Goal: Task Accomplishment & Management: Manage account settings

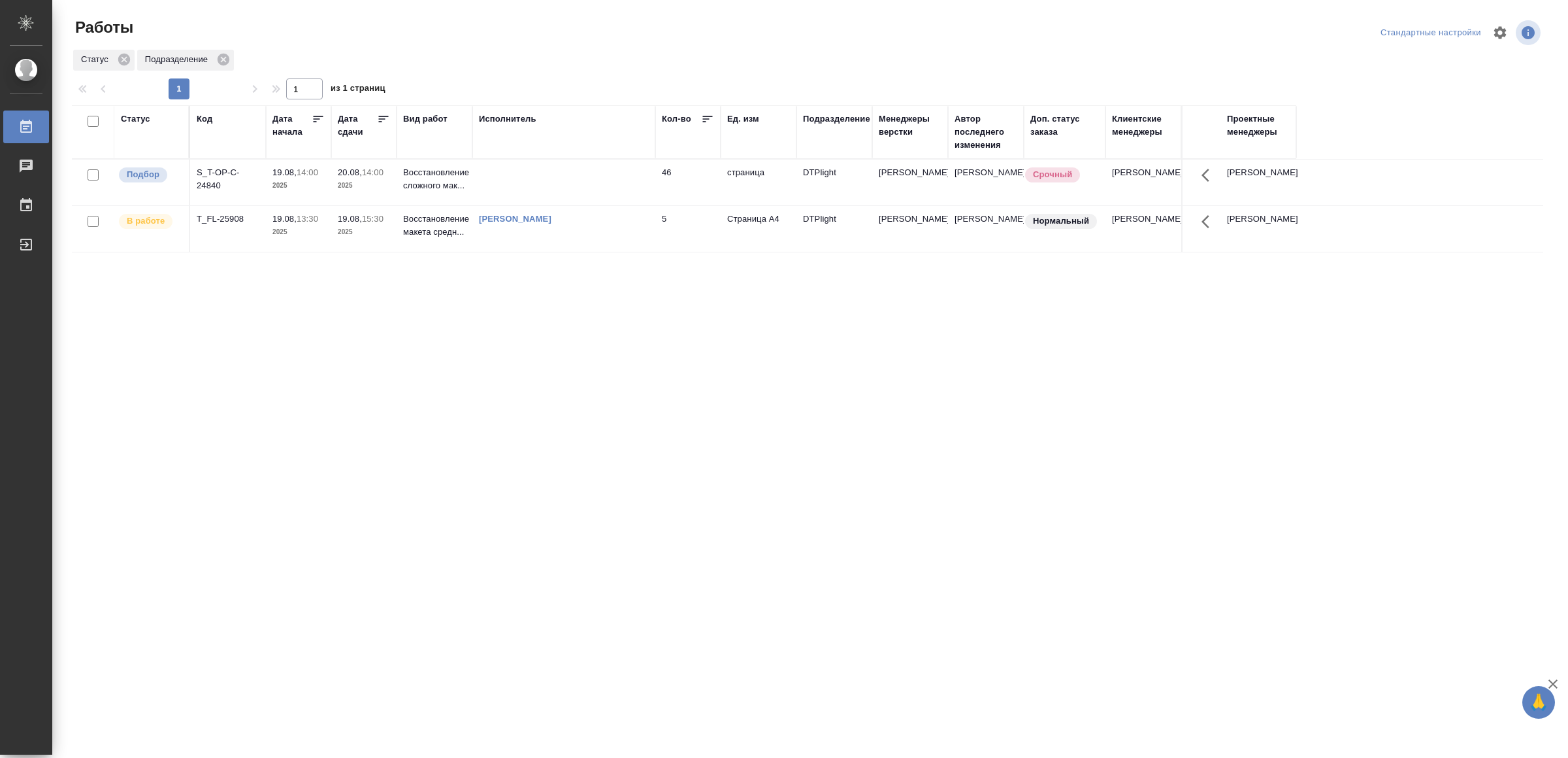
click at [416, 429] on div "Статус Код Дата начала Дата сдачи Вид работ Исполнитель Кол-во Ед. изм Подразде…" at bounding box center [808, 340] width 1472 height 471
click at [579, 196] on td at bounding box center [564, 182] width 183 height 46
drag, startPoint x: 731, startPoint y: 496, endPoint x: 731, endPoint y: 484, distance: 12.0
drag, startPoint x: 737, startPoint y: 540, endPoint x: 727, endPoint y: 528, distance: 15.6
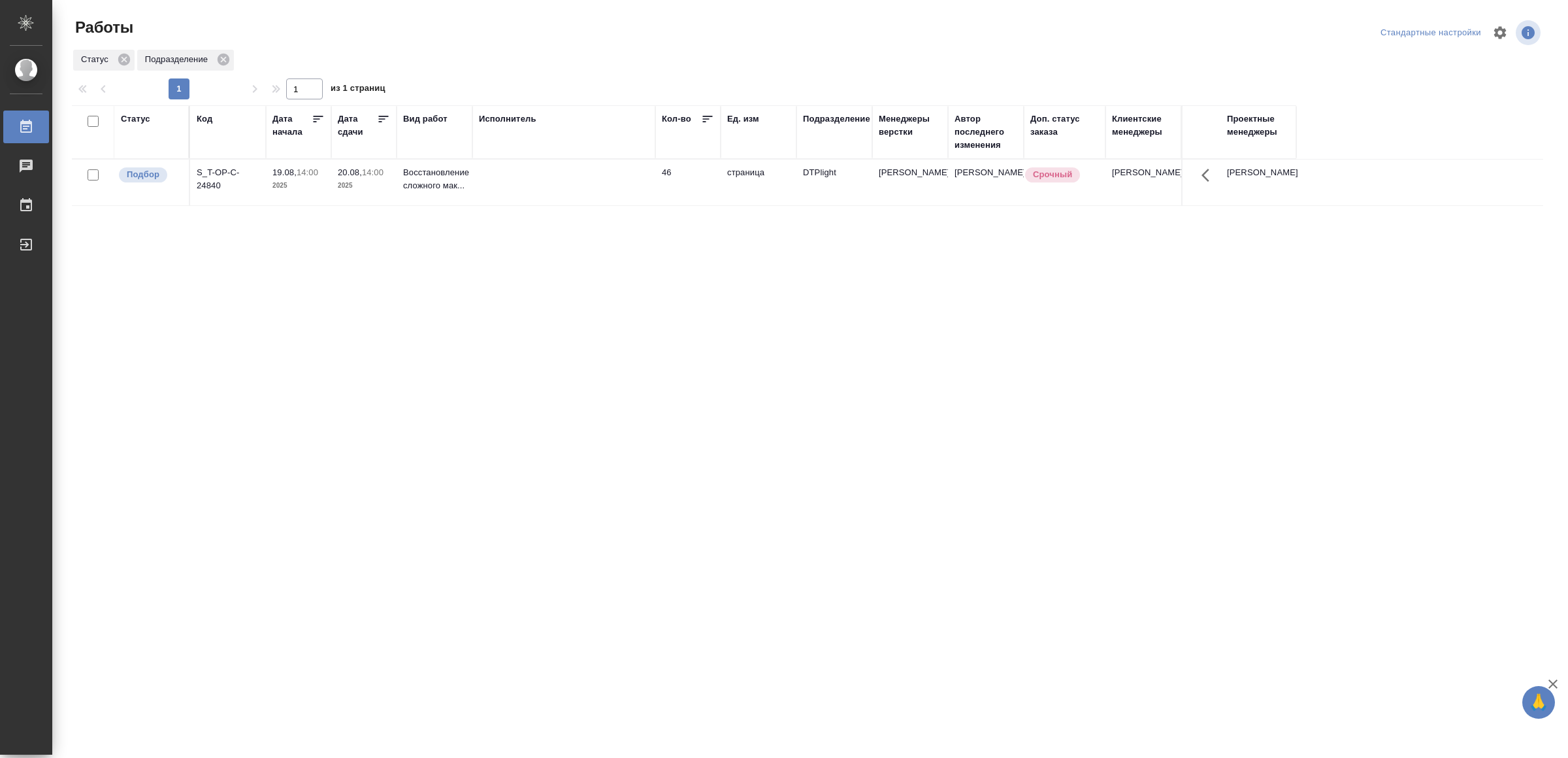
drag, startPoint x: 610, startPoint y: 577, endPoint x: 619, endPoint y: 558, distance: 21.0
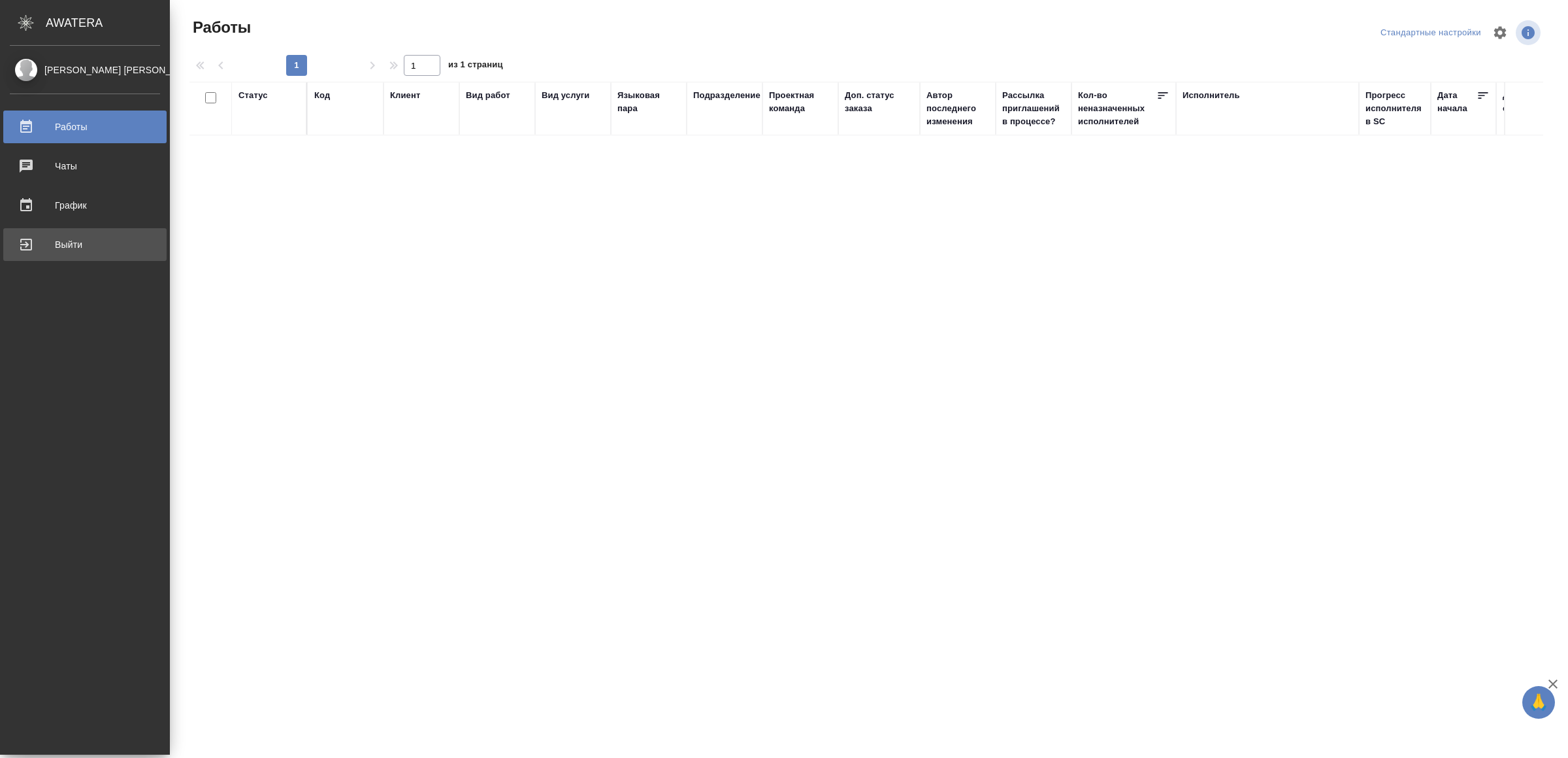
drag, startPoint x: 36, startPoint y: 233, endPoint x: 47, endPoint y: 238, distance: 12.1
click at [36, 234] on link "Выйти" at bounding box center [85, 245] width 164 height 32
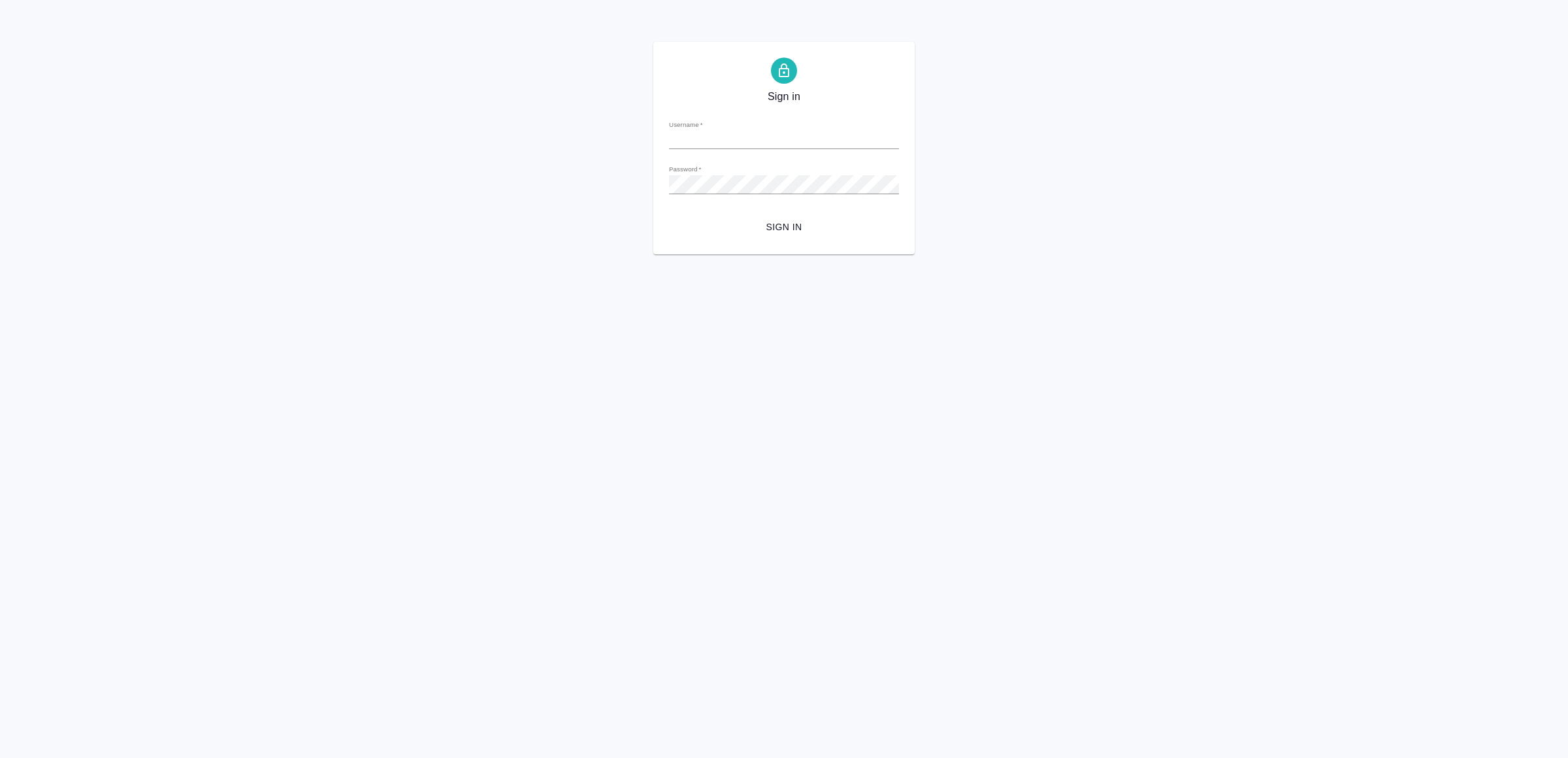
type input "v.yamkovenko@awatera.com"
click at [794, 225] on span "Sign in" at bounding box center [784, 227] width 209 height 16
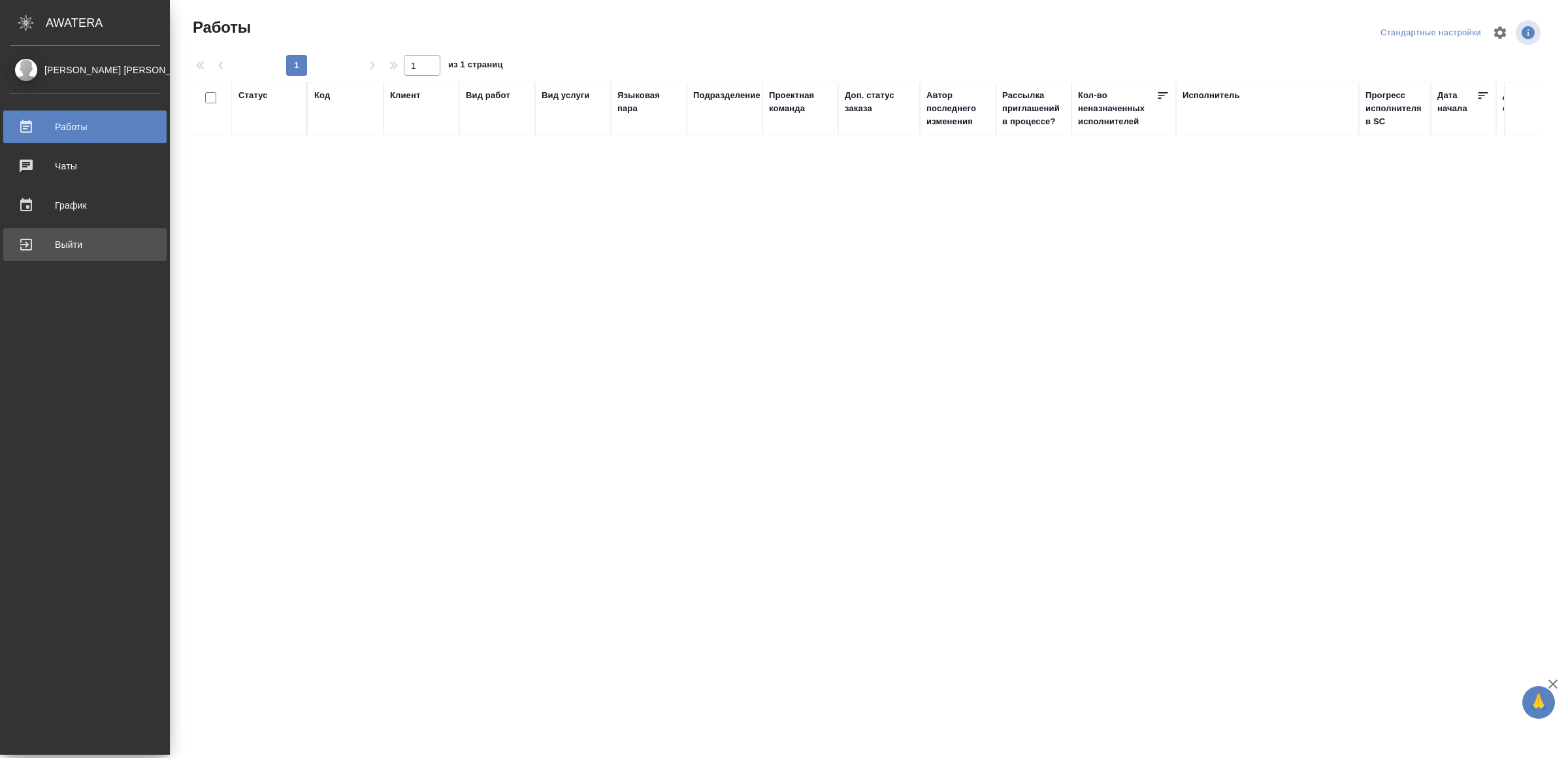
click at [38, 247] on div "Выйти" at bounding box center [85, 245] width 151 height 19
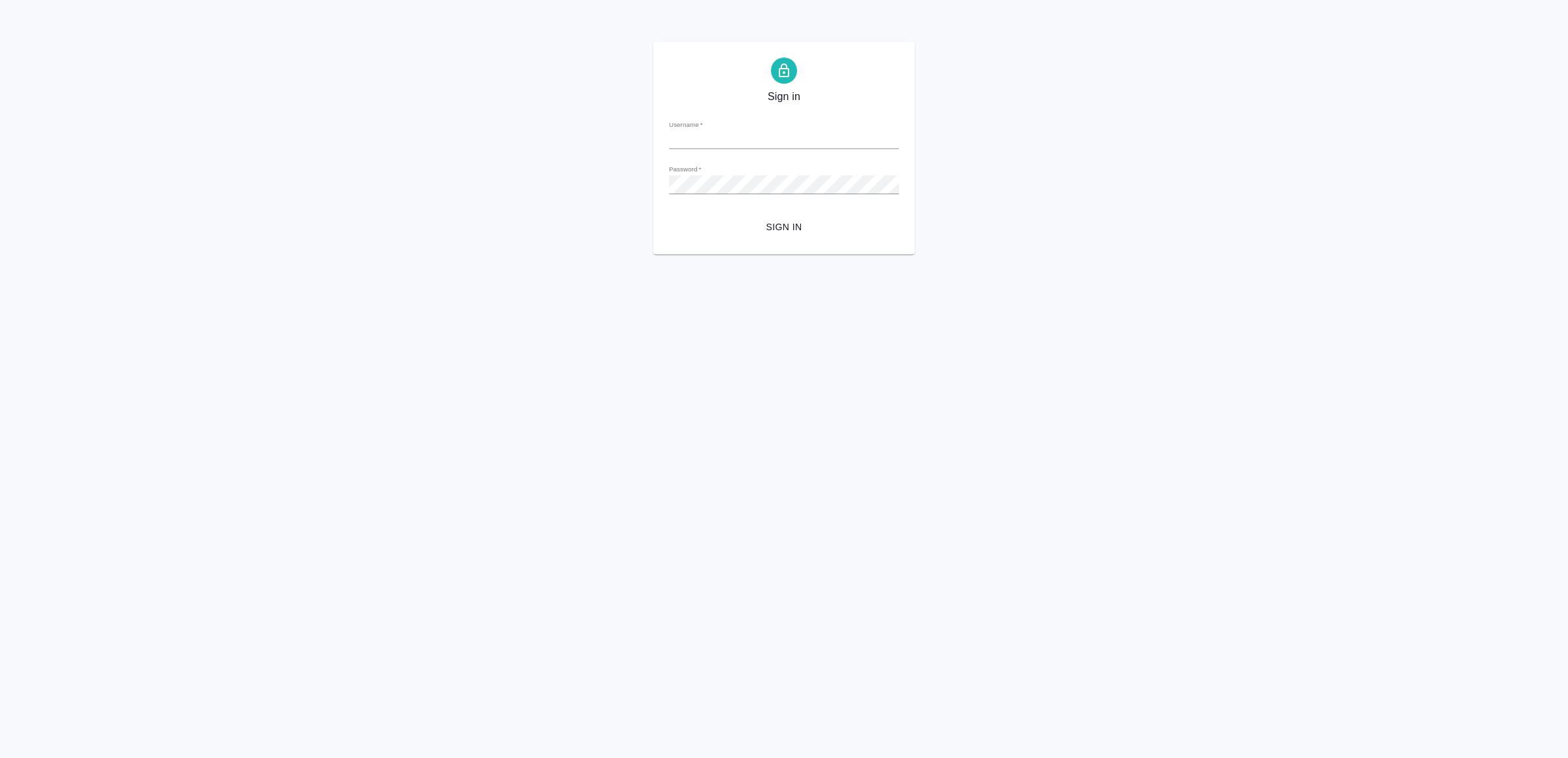
type input "[EMAIL_ADDRESS][DOMAIN_NAME]"
click at [767, 228] on span "Sign in" at bounding box center [784, 227] width 209 height 16
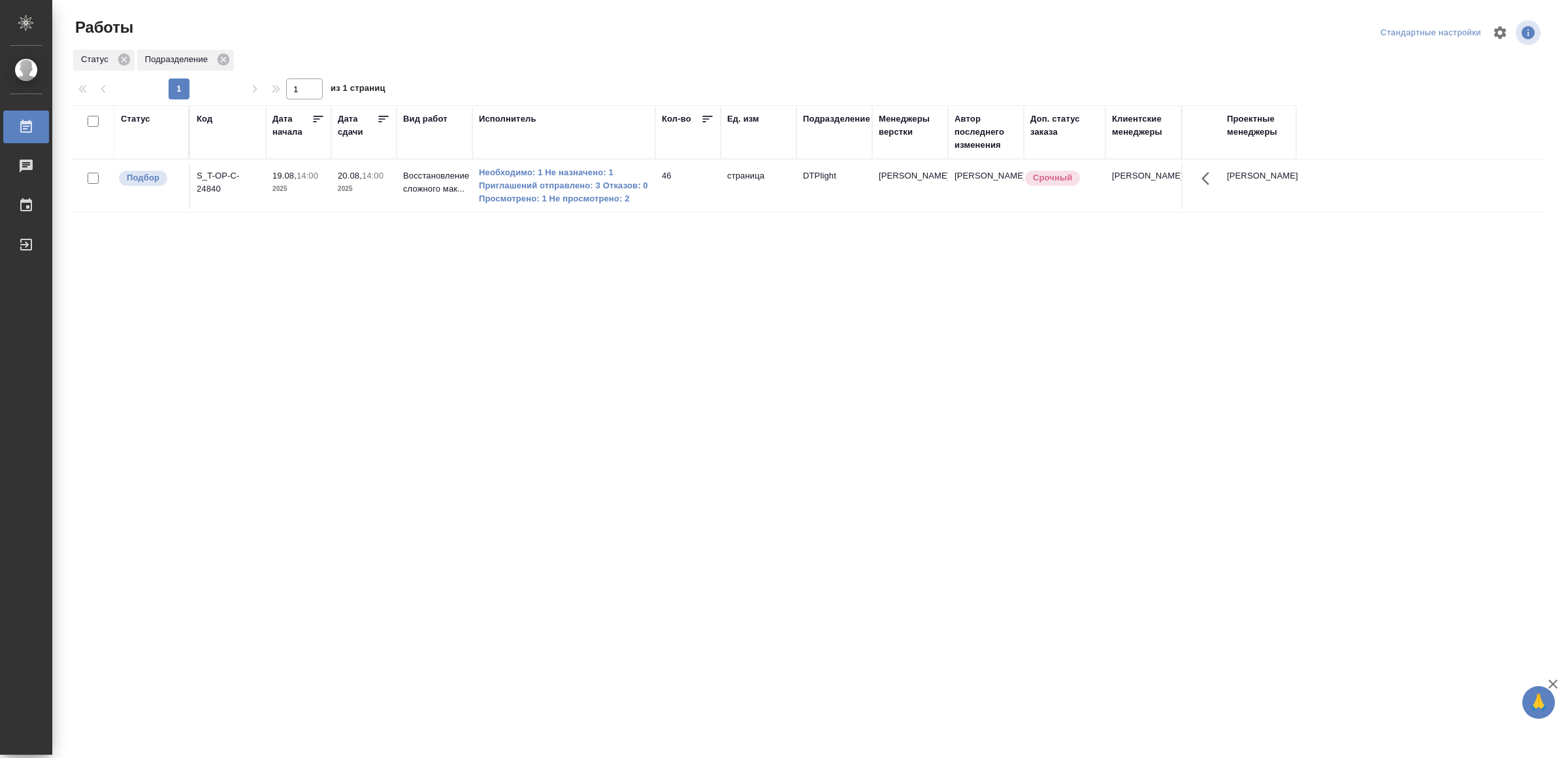
drag, startPoint x: 657, startPoint y: 516, endPoint x: 656, endPoint y: 509, distance: 7.1
click at [26, 249] on div "Выйти" at bounding box center [10, 245] width 32 height 19
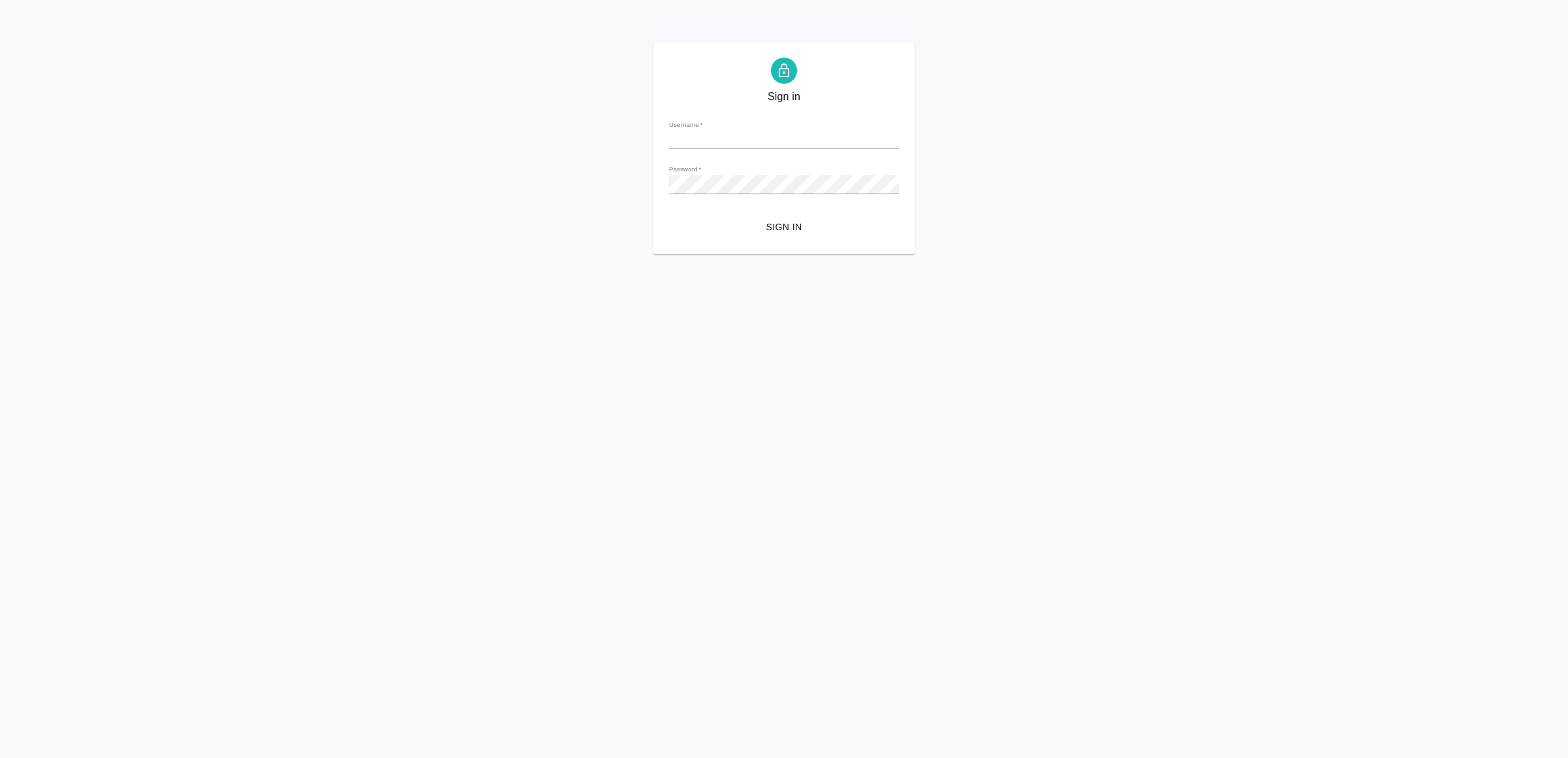
type input "v.yamkovenko@awatera.com"
click at [787, 233] on span "Sign in" at bounding box center [784, 227] width 209 height 16
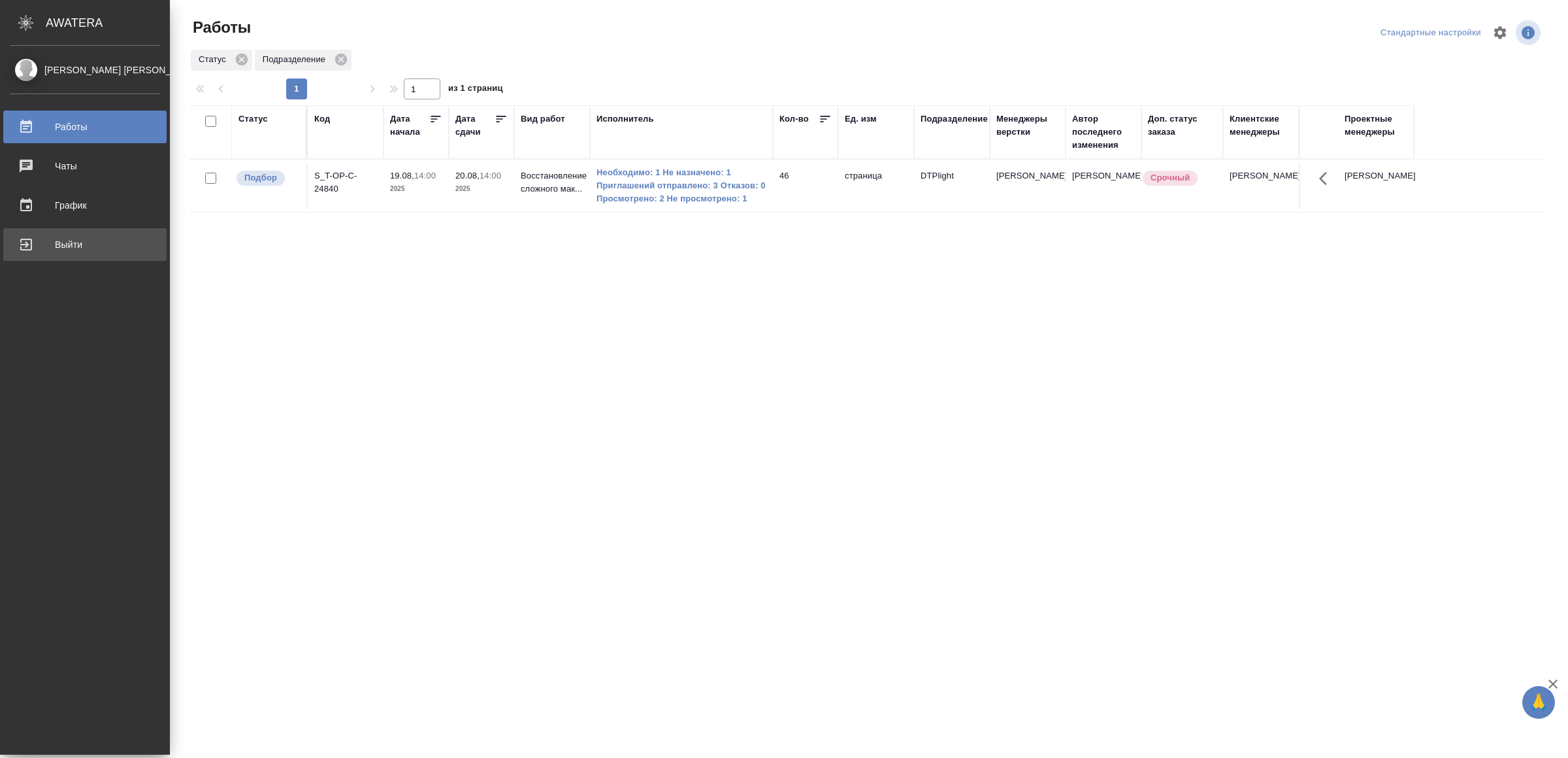
click at [52, 247] on div "Выйти" at bounding box center [85, 245] width 151 height 19
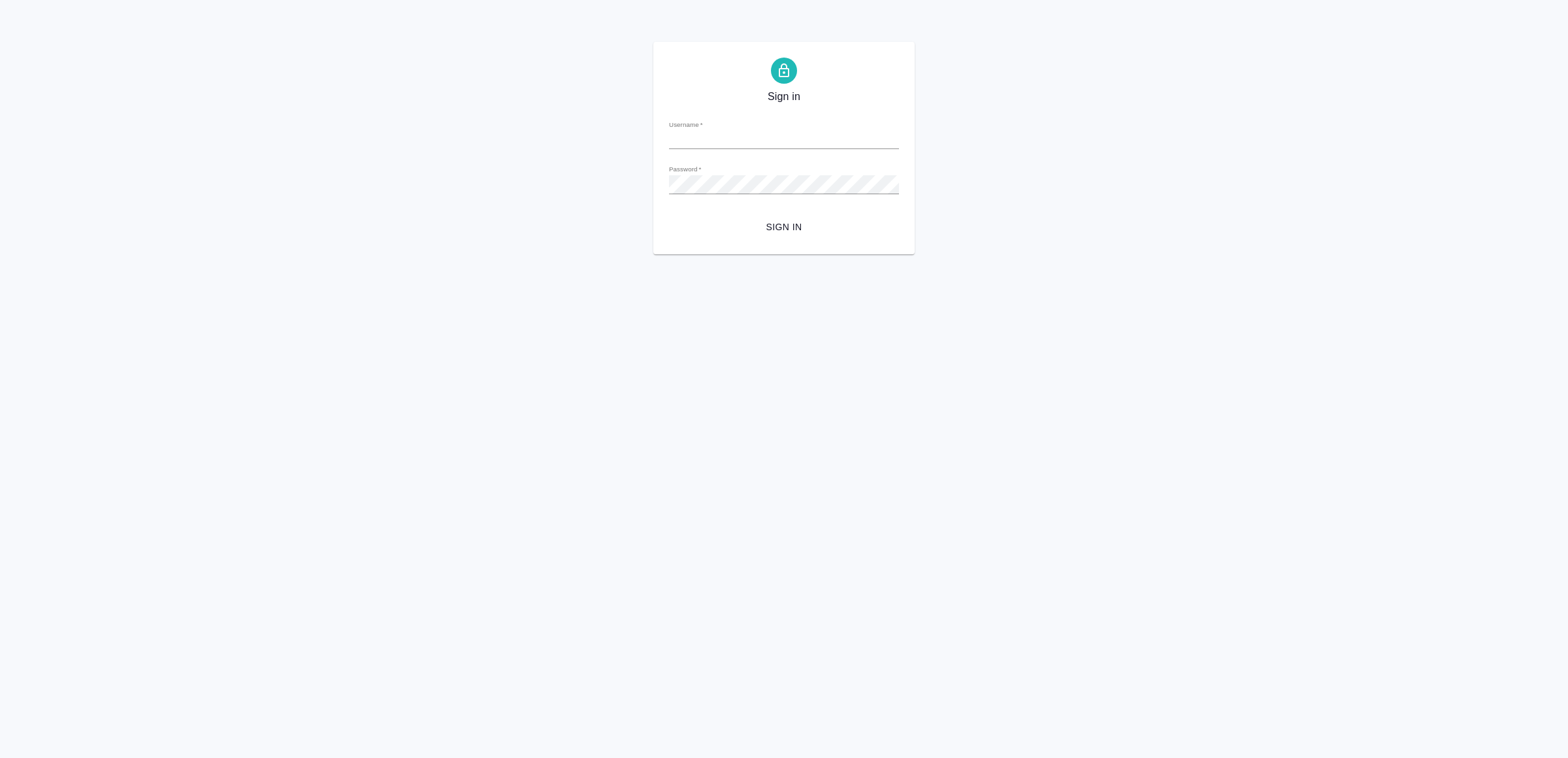
type input "[EMAIL_ADDRESS][DOMAIN_NAME]"
click at [780, 220] on span "Sign in" at bounding box center [784, 227] width 209 height 16
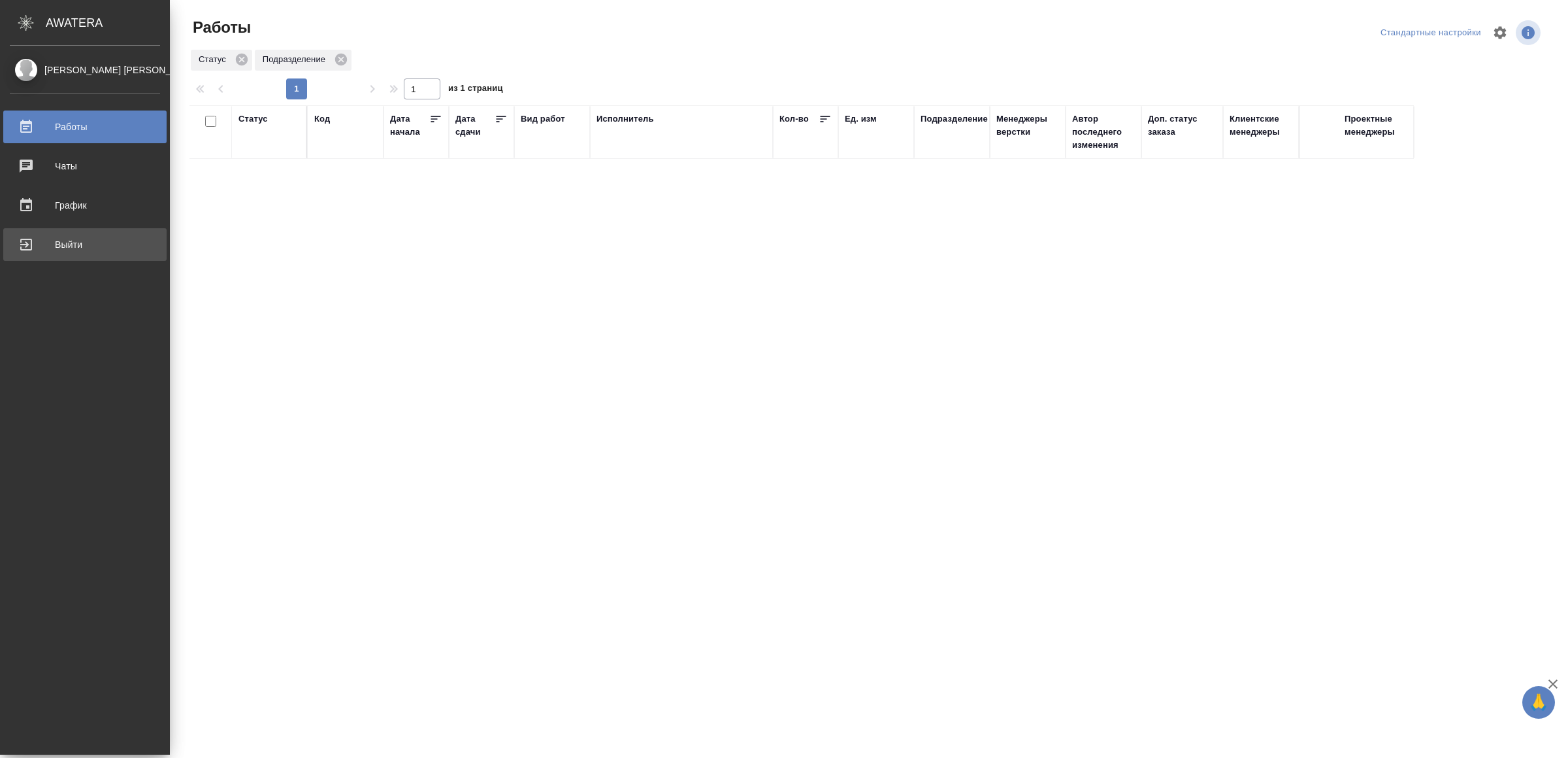
click at [87, 242] on div "Выйти" at bounding box center [85, 245] width 151 height 19
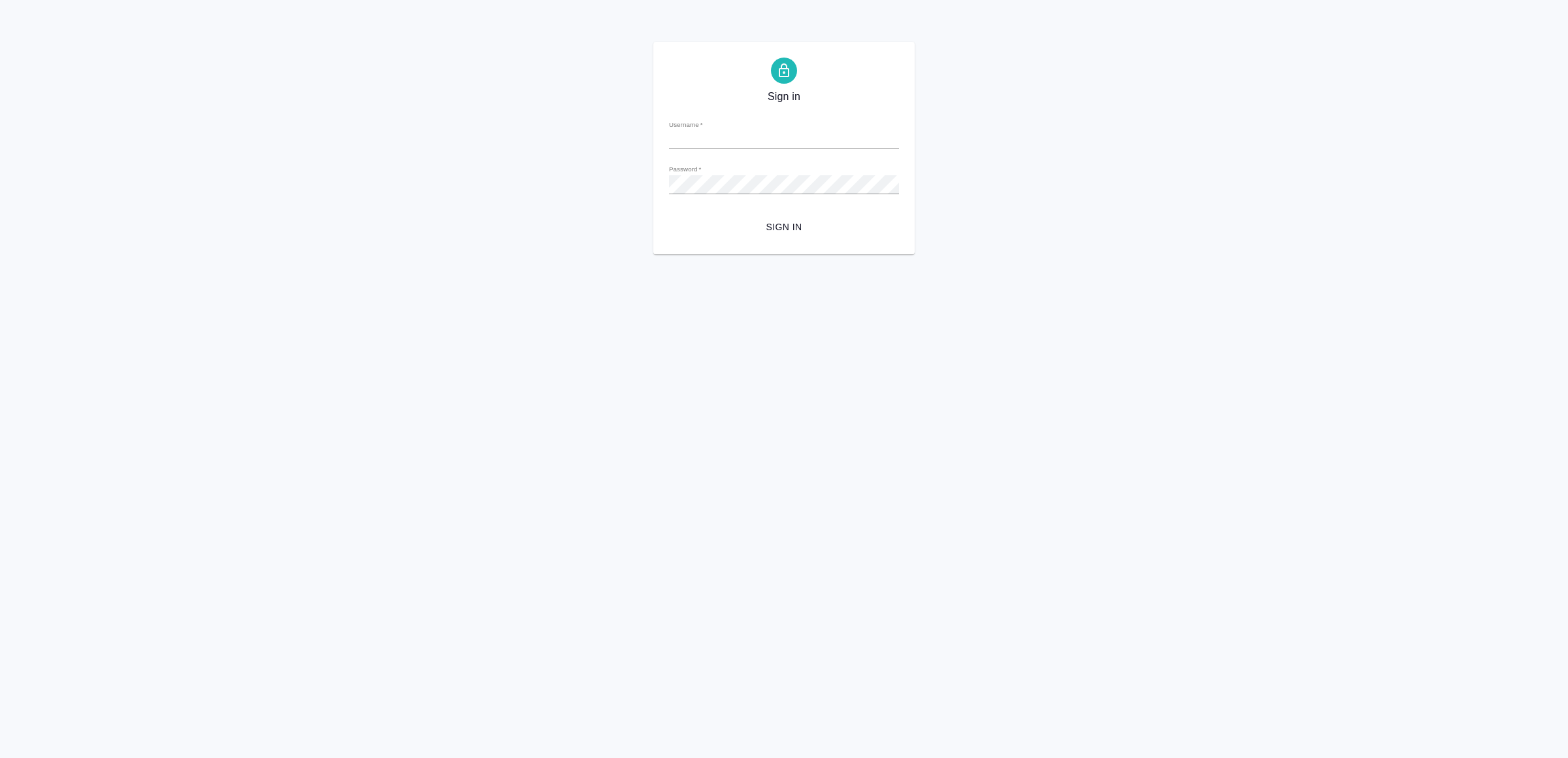
type input "[EMAIL_ADDRESS][DOMAIN_NAME]"
click at [764, 232] on span "Sign in" at bounding box center [784, 227] width 209 height 16
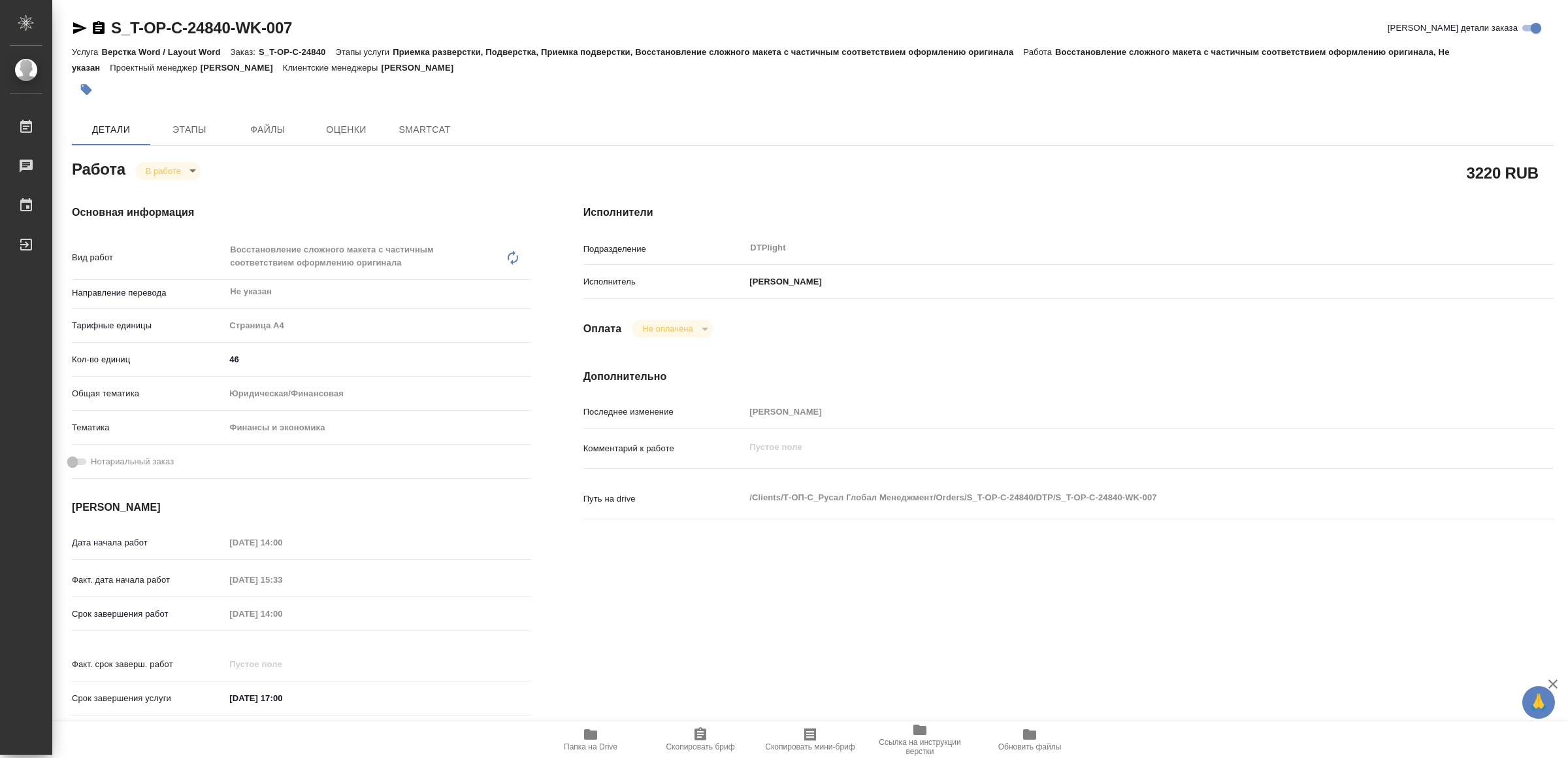
type textarea "x"
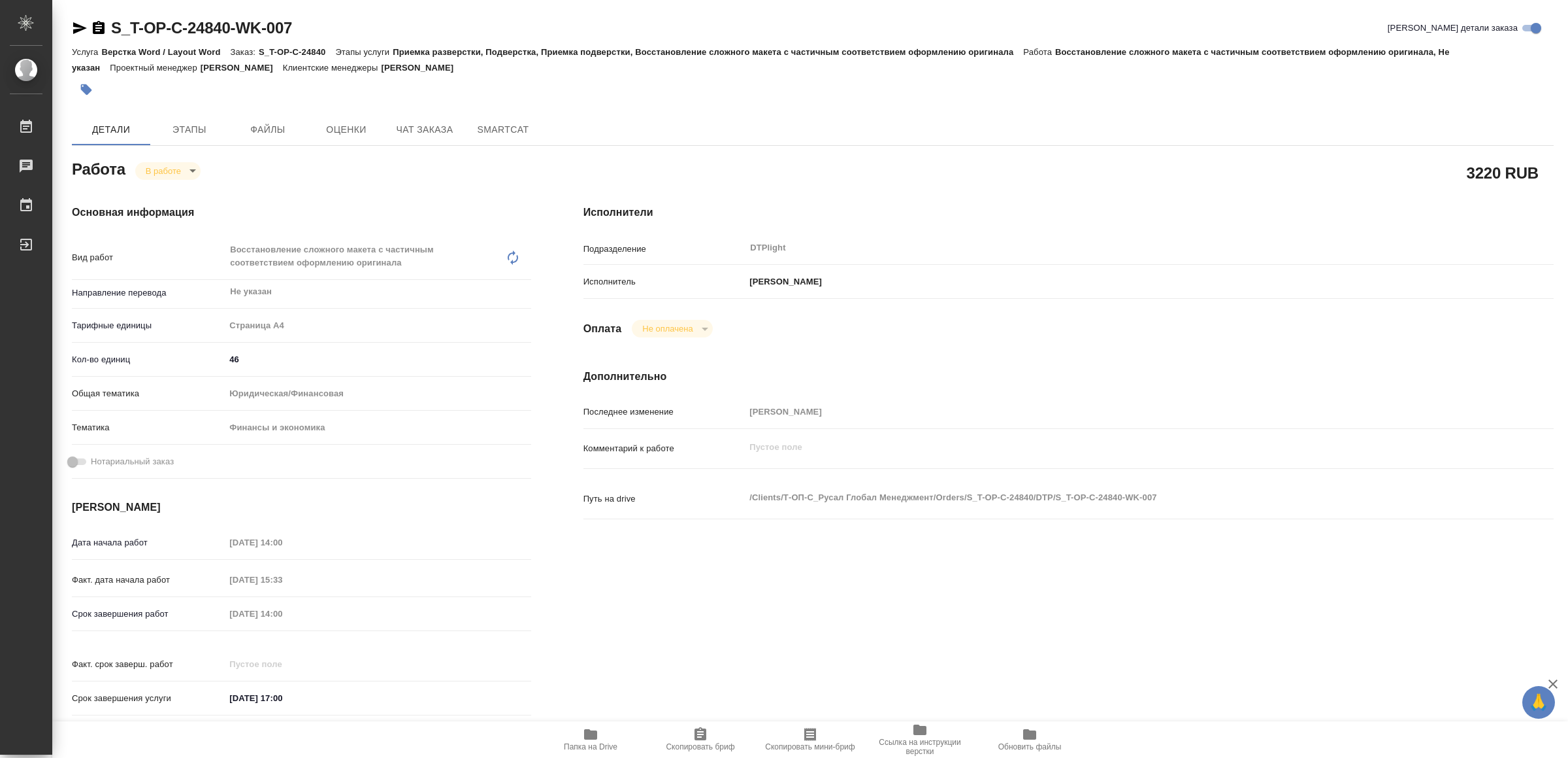
type textarea "x"
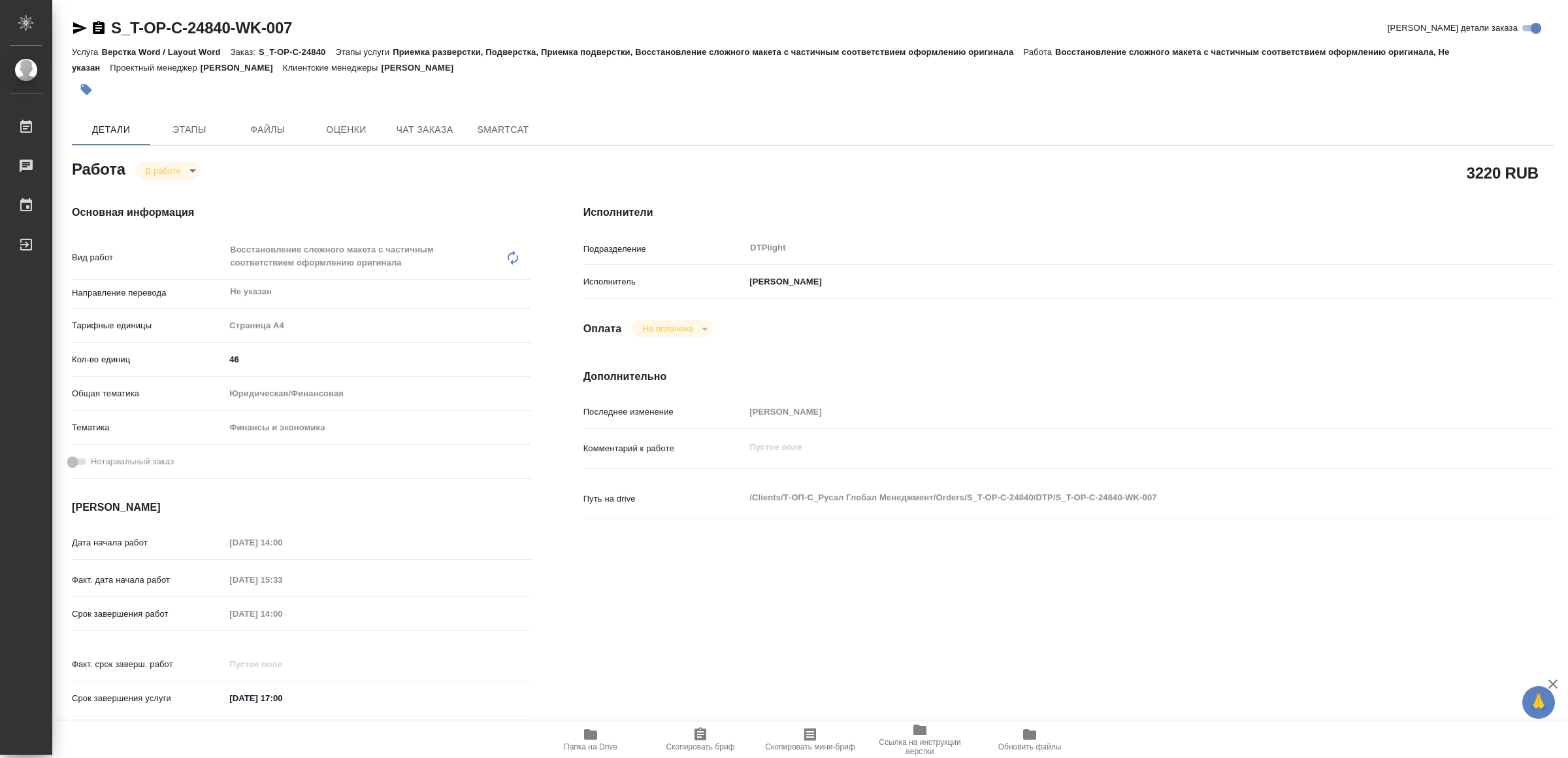
type textarea "x"
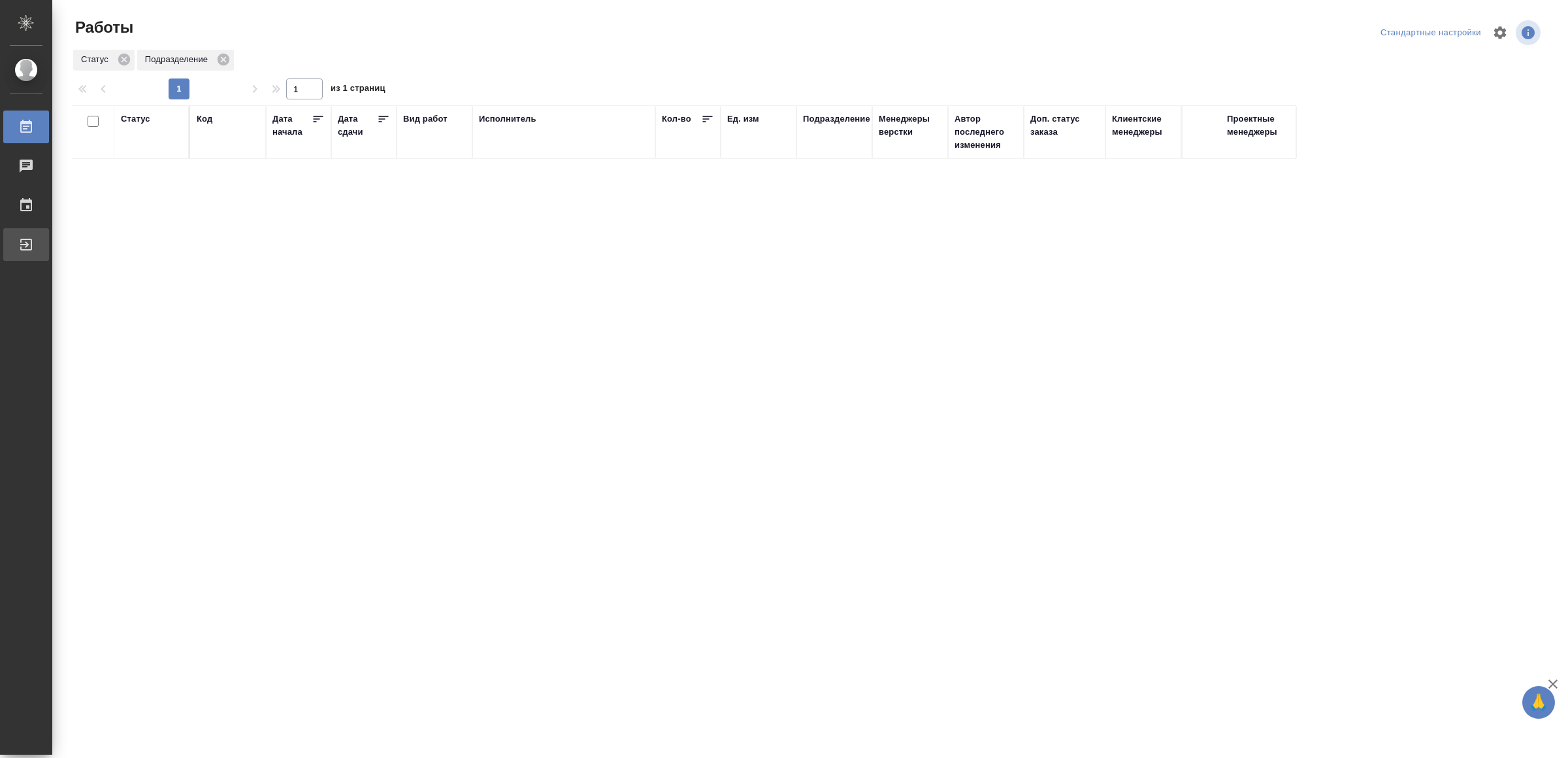
click at [26, 245] on div "Выйти" at bounding box center [10, 245] width 32 height 19
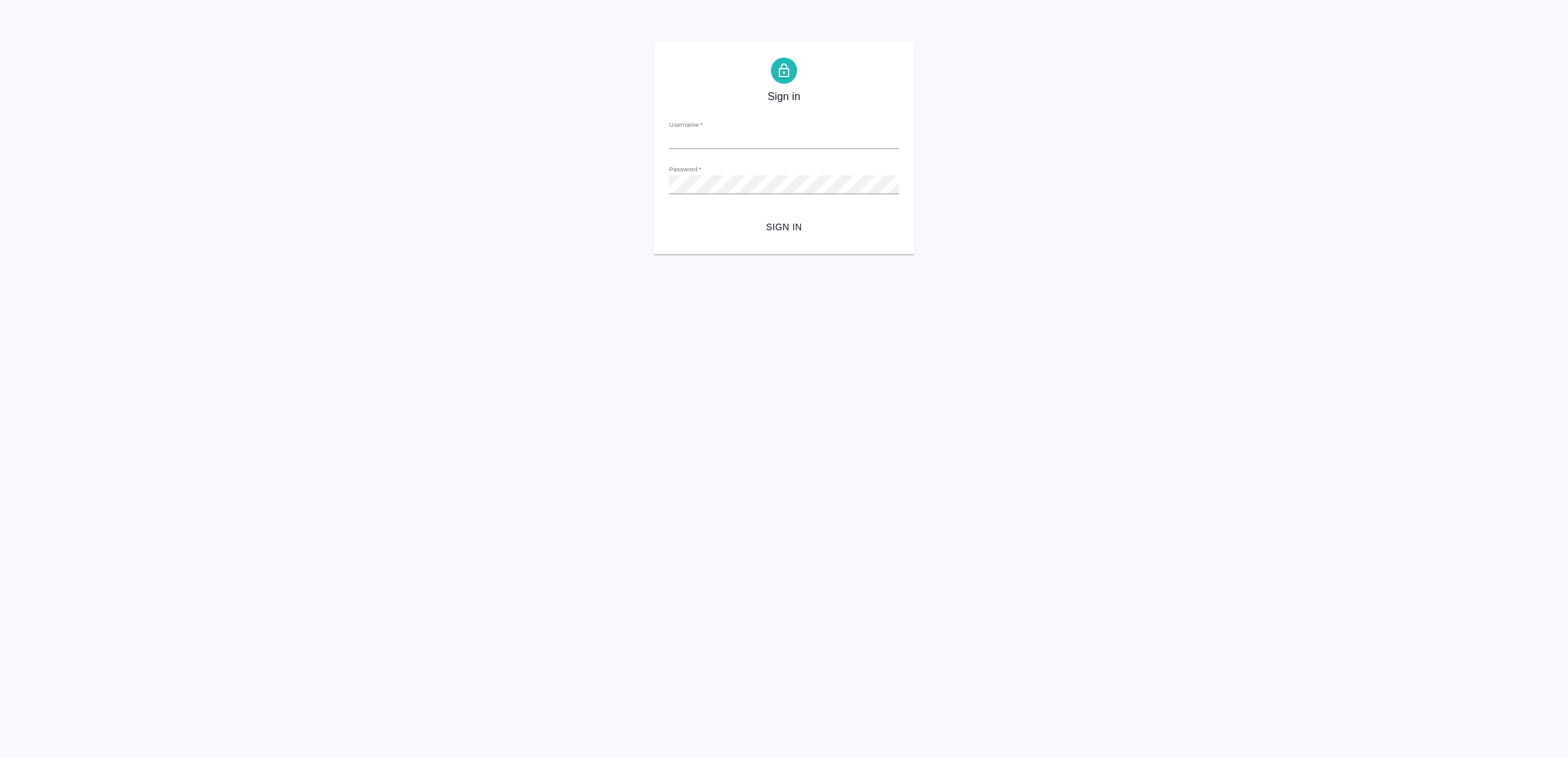
type input "v.yamkovenko@awatera.com"
click at [800, 222] on span "Sign in" at bounding box center [784, 227] width 209 height 16
